Goal: Task Accomplishment & Management: Manage account settings

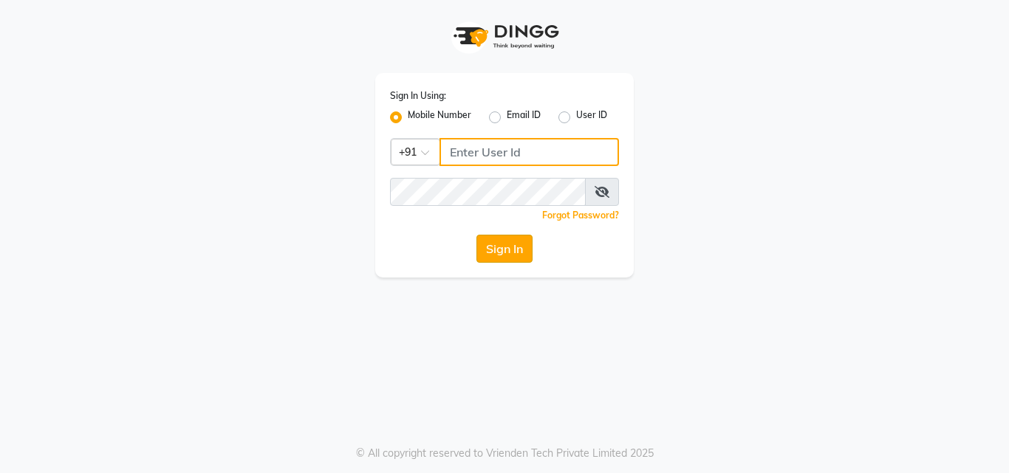
type input "9899019832"
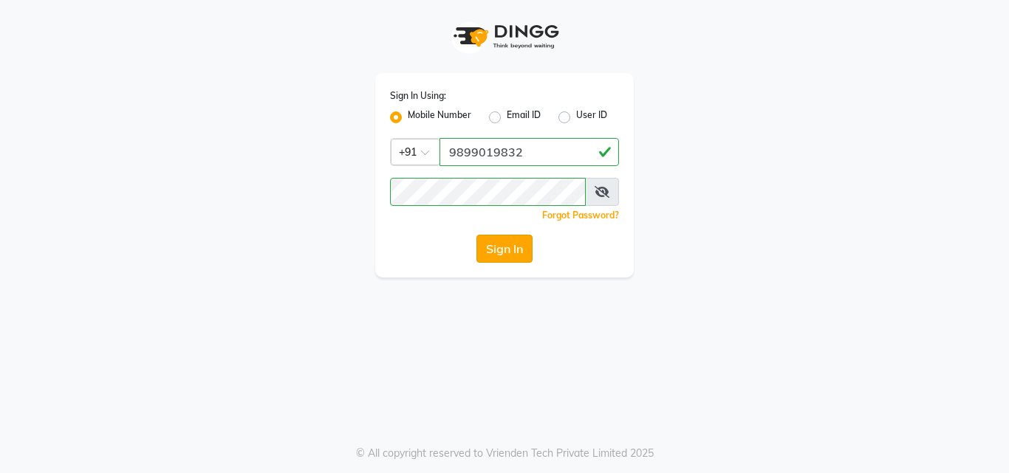
click at [504, 256] on button "Sign In" at bounding box center [504, 249] width 56 height 28
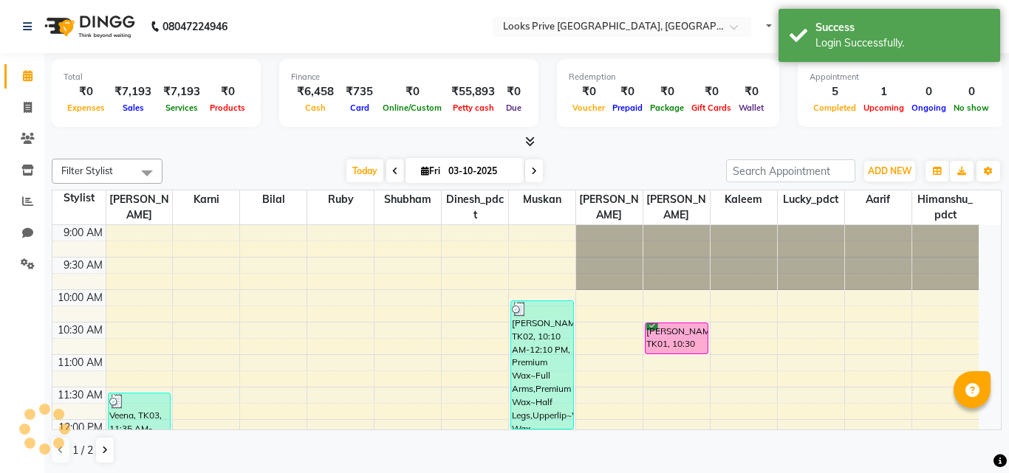
select select "en"
